Goal: Task Accomplishment & Management: Use online tool/utility

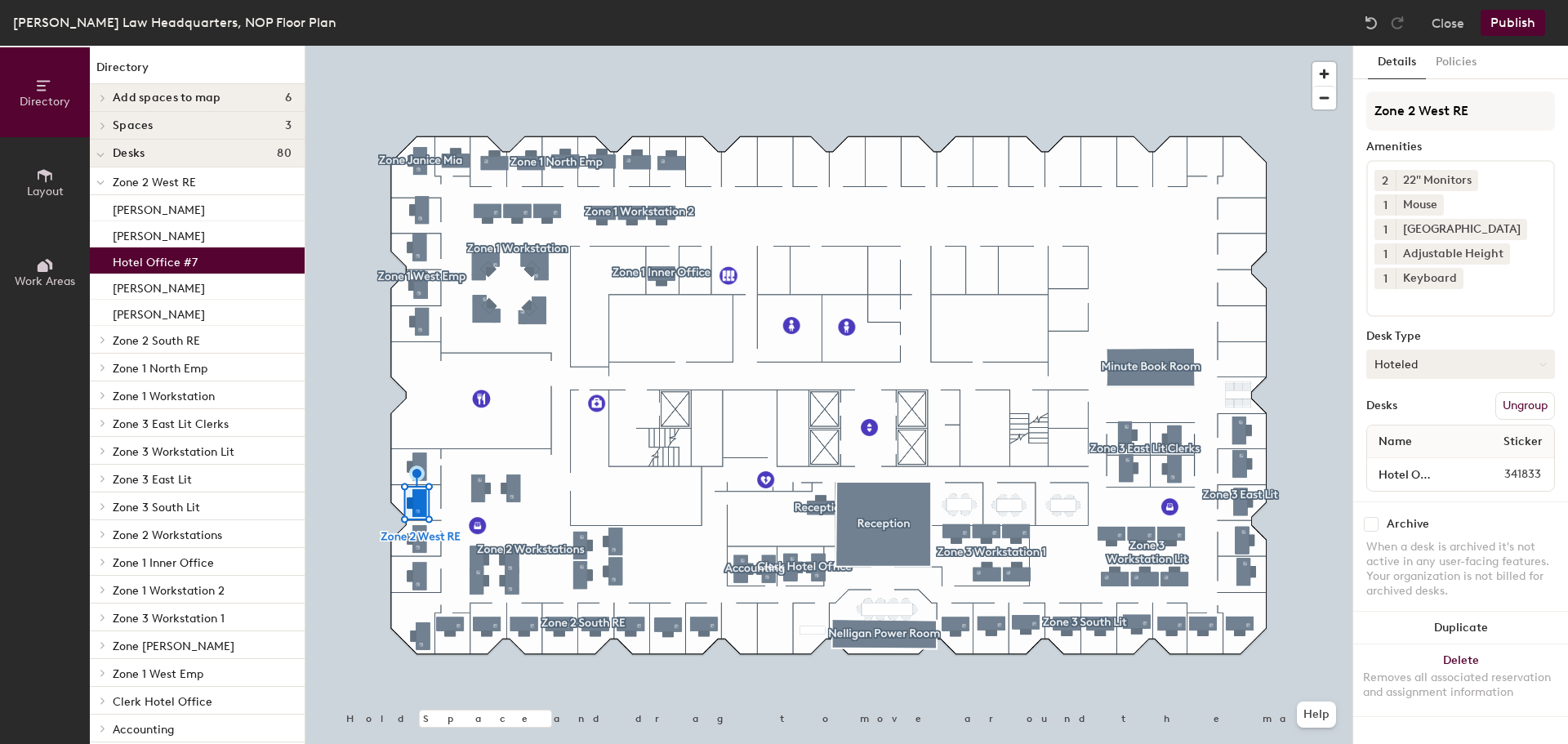
click at [1432, 374] on button "Hoteled" at bounding box center [1461, 365] width 189 height 30
click at [1412, 415] on div "Assigned" at bounding box center [1449, 415] width 163 height 25
click at [1451, 478] on input "Hotel Office #7" at bounding box center [1418, 475] width 95 height 23
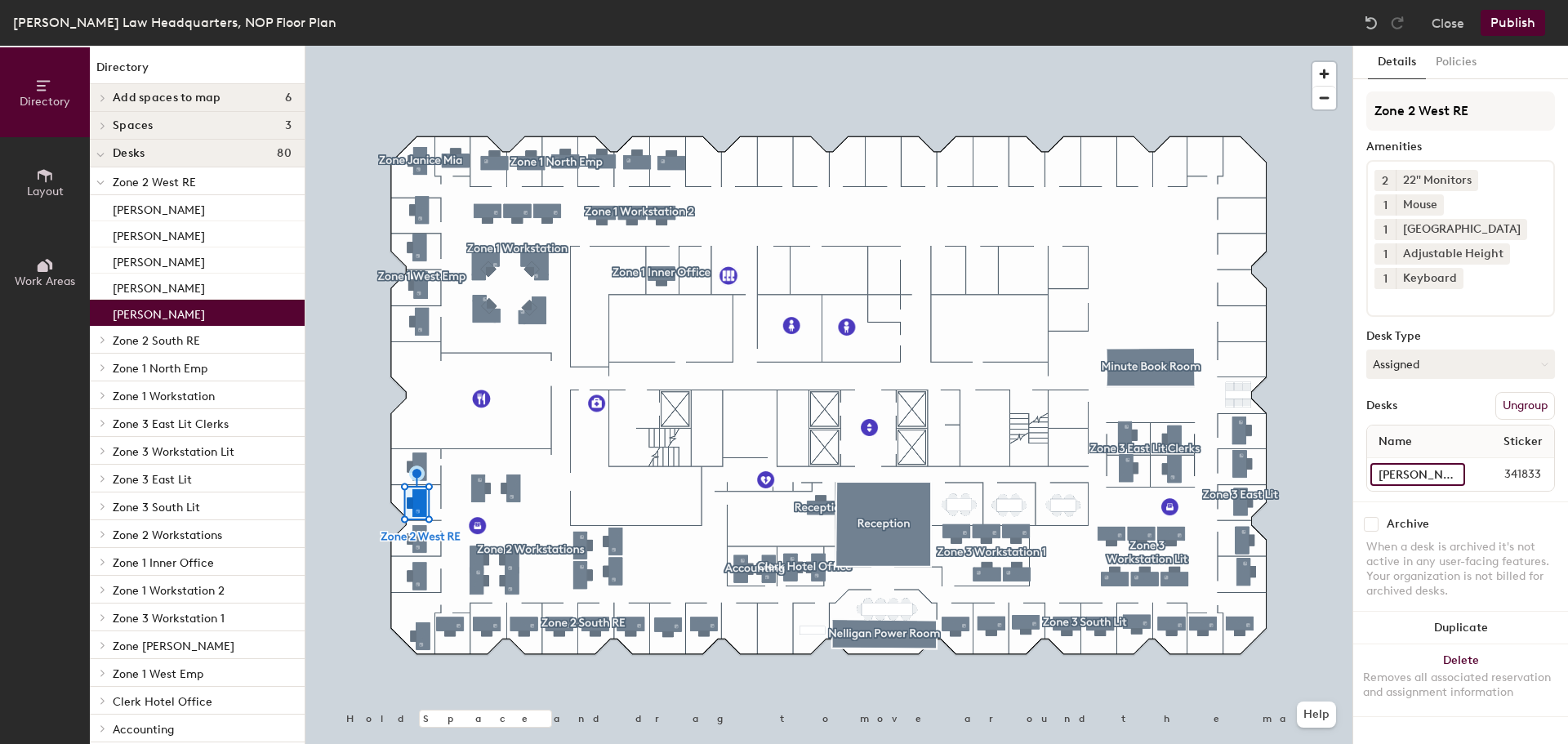
type input "[PERSON_NAME]"
click at [1503, 22] on button "Publish" at bounding box center [1513, 23] width 65 height 26
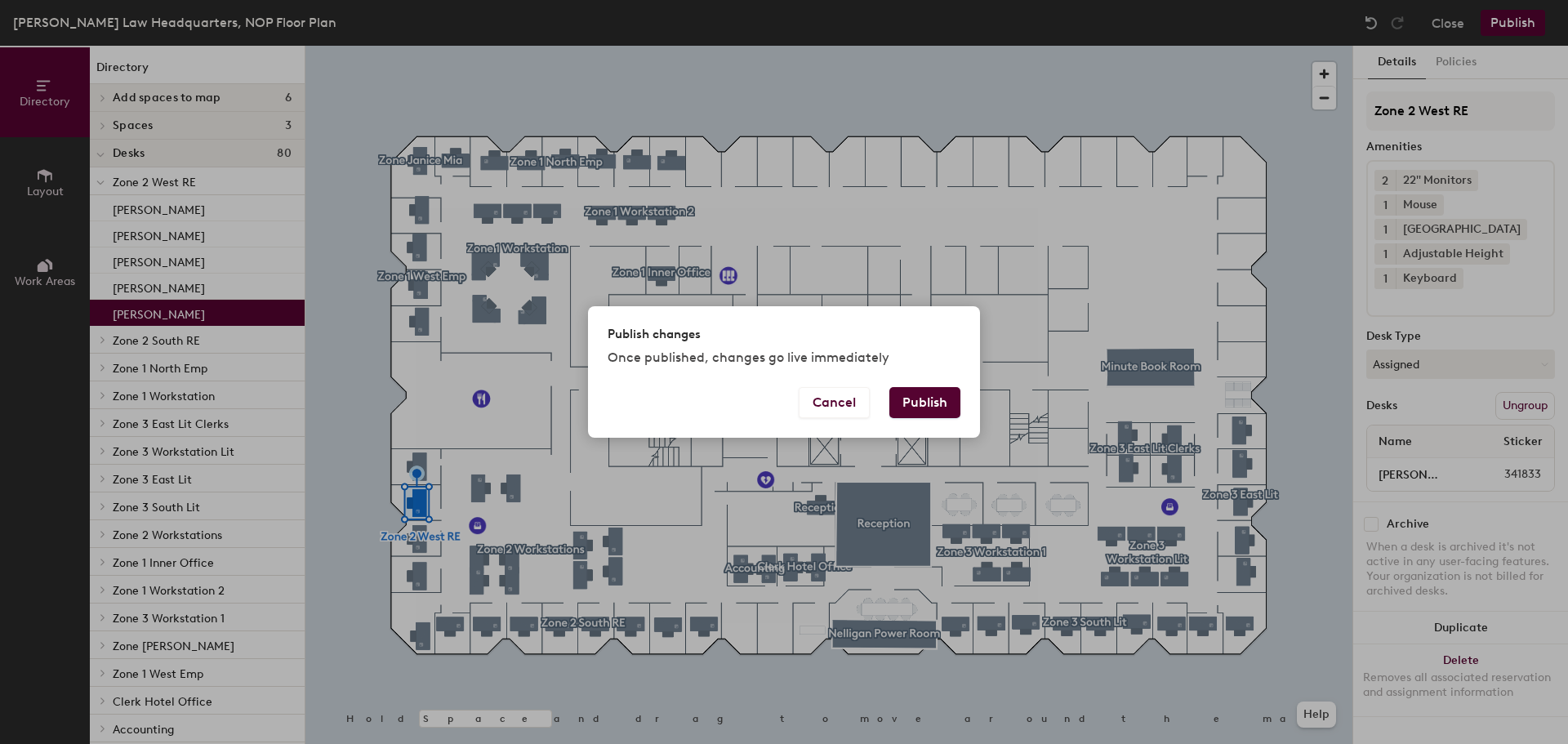
click at [921, 401] on button "Publish" at bounding box center [925, 403] width 71 height 31
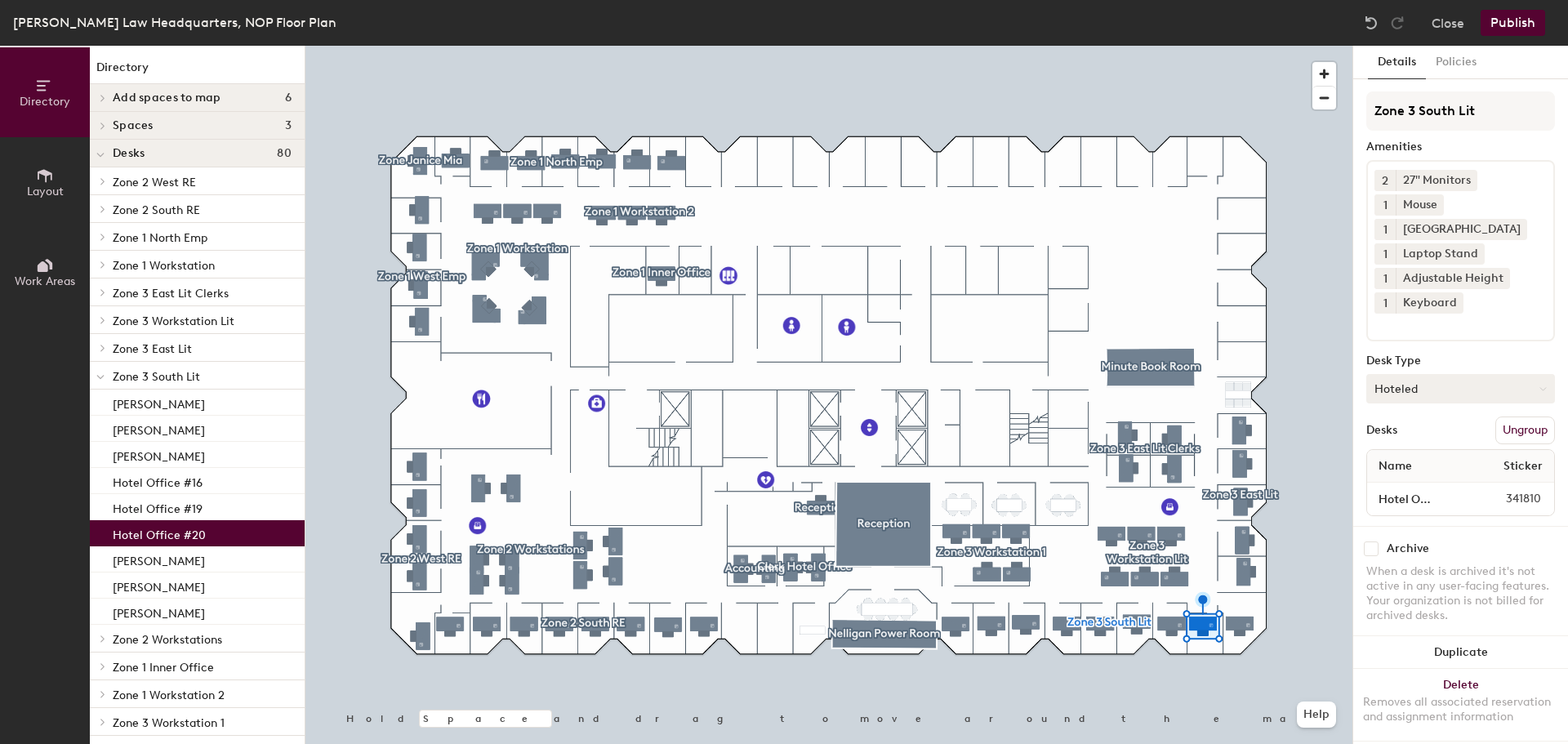
click at [1451, 387] on button "Hoteled" at bounding box center [1461, 389] width 189 height 30
click at [1417, 439] on div "Assigned" at bounding box center [1449, 439] width 163 height 25
click at [1402, 493] on input "Hotel Office #20" at bounding box center [1419, 499] width 96 height 23
type input "[PERSON_NAME]"
click at [1511, 14] on button "Publish" at bounding box center [1513, 23] width 65 height 26
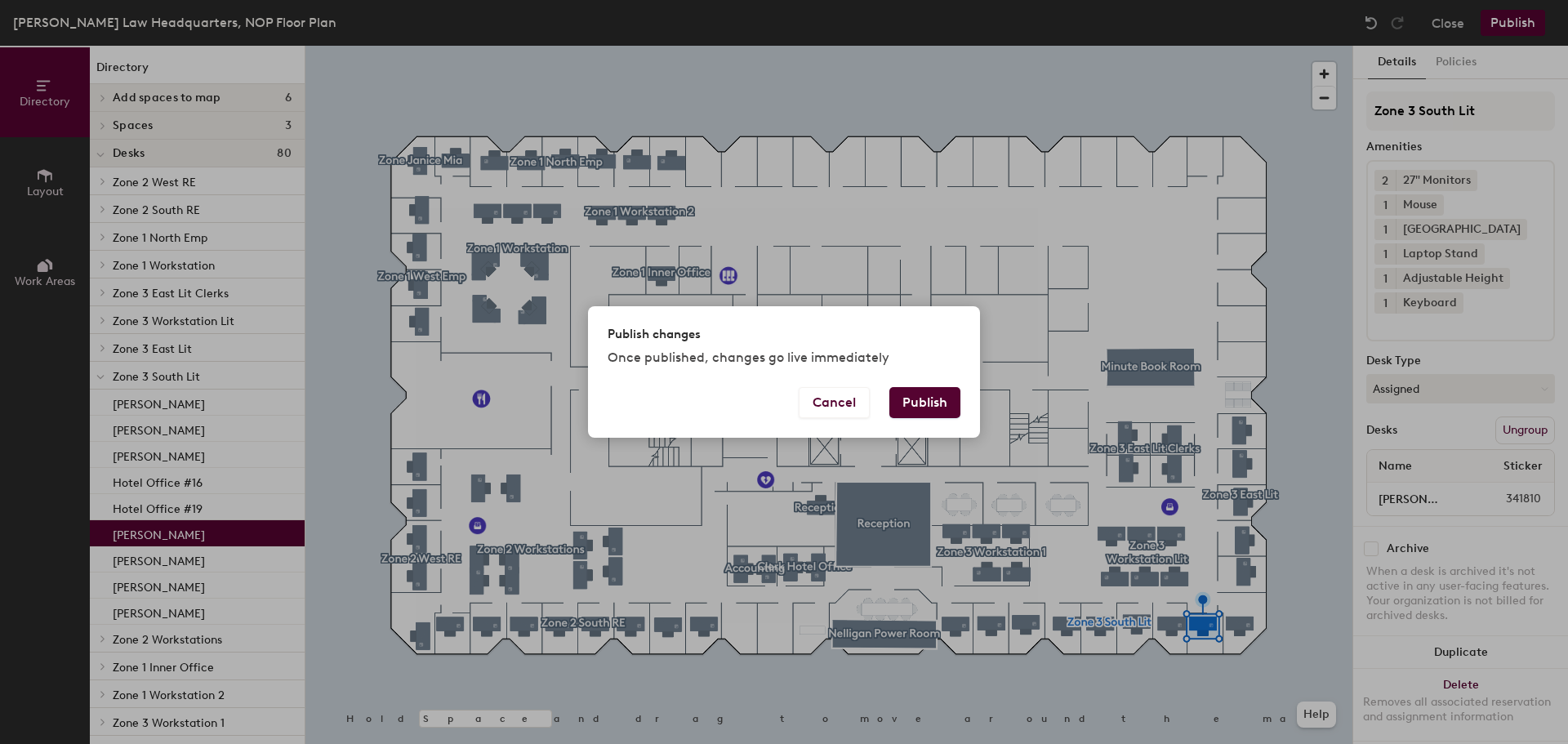
click at [918, 396] on button "Publish" at bounding box center [925, 403] width 71 height 31
